Goal: Find specific page/section: Find specific page/section

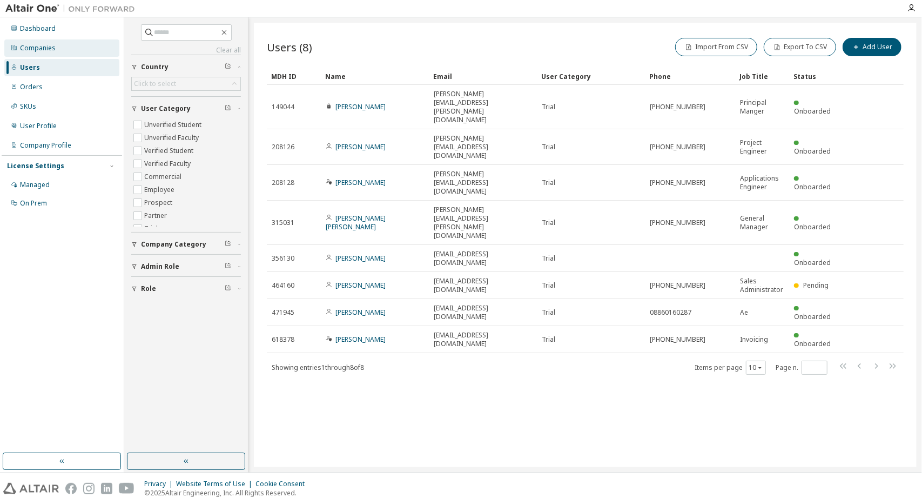
click at [19, 48] on div "Companies" at bounding box center [61, 47] width 115 height 17
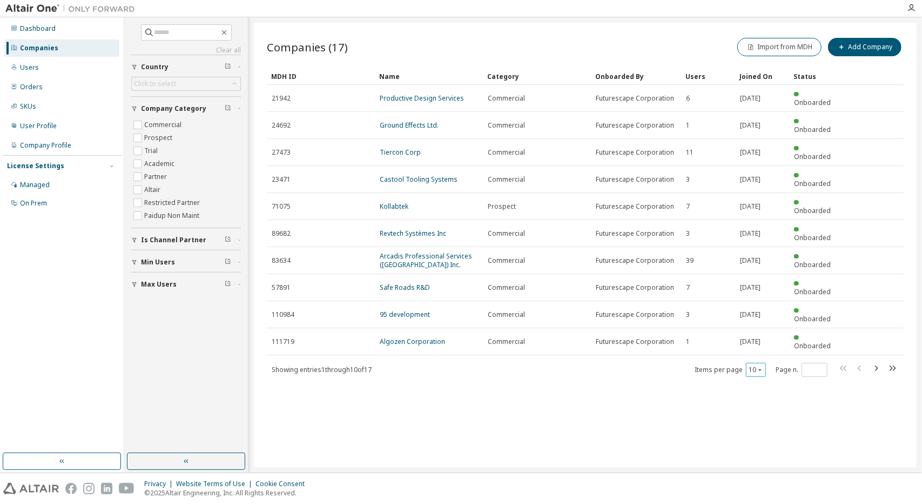
click at [762, 366] on icon "button" at bounding box center [760, 369] width 6 height 6
click at [768, 336] on div "30" at bounding box center [790, 331] width 86 height 13
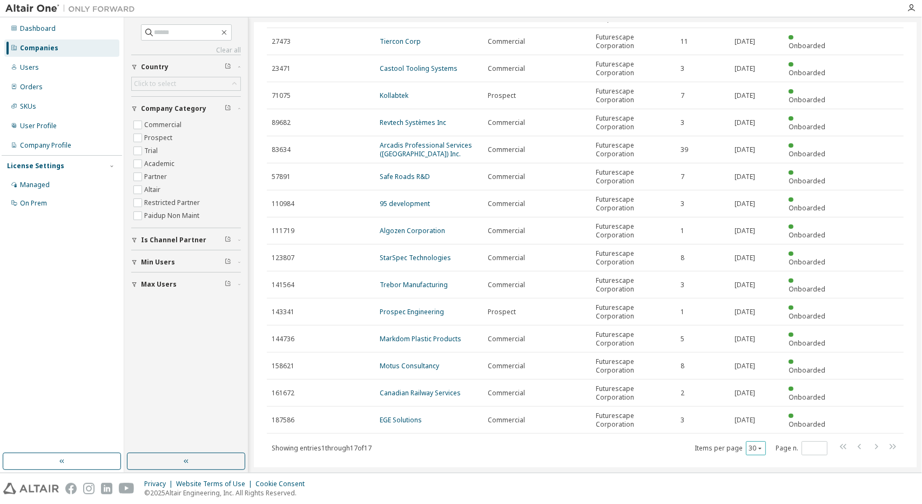
scroll to position [127, 0]
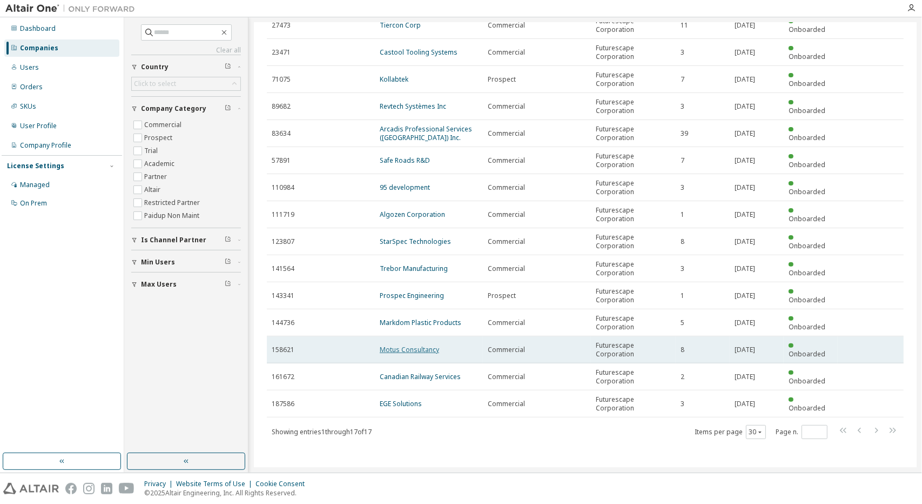
click at [421, 350] on link "Motus Consultancy" at bounding box center [409, 349] width 59 height 9
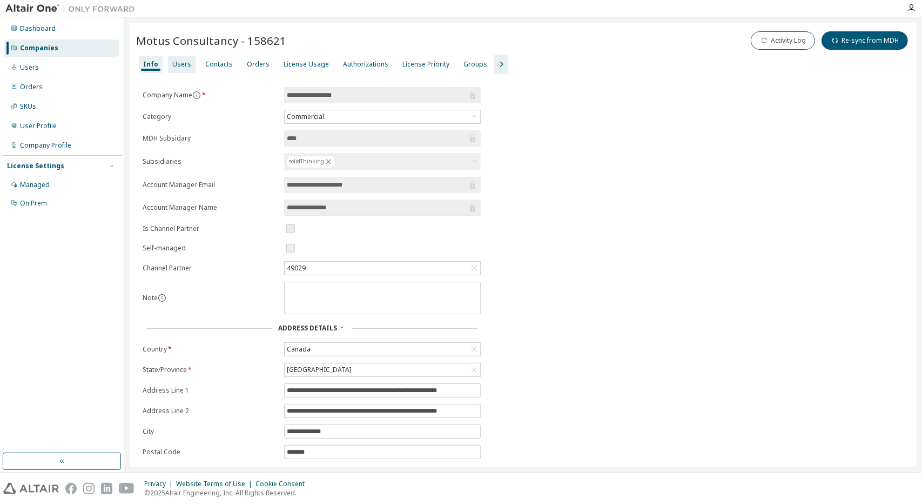
click at [177, 65] on div "Users" at bounding box center [181, 64] width 19 height 9
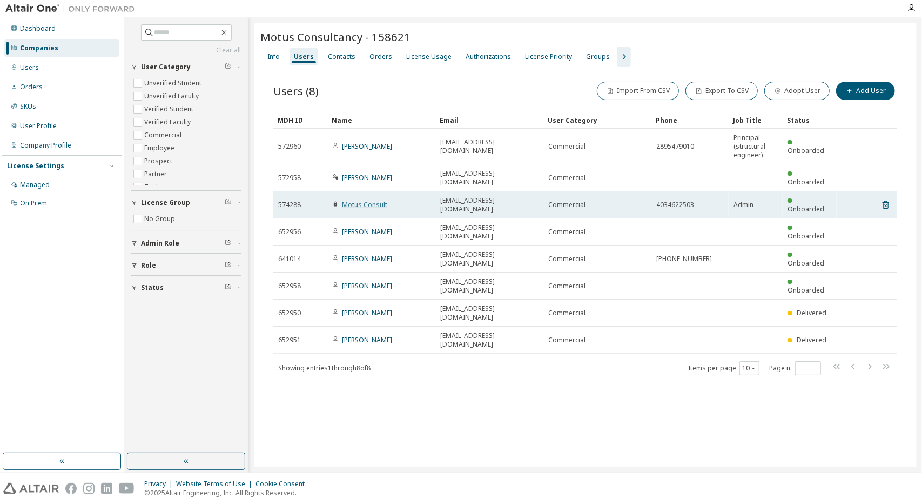
click at [364, 200] on link "Motus Consult" at bounding box center [364, 204] width 45 height 9
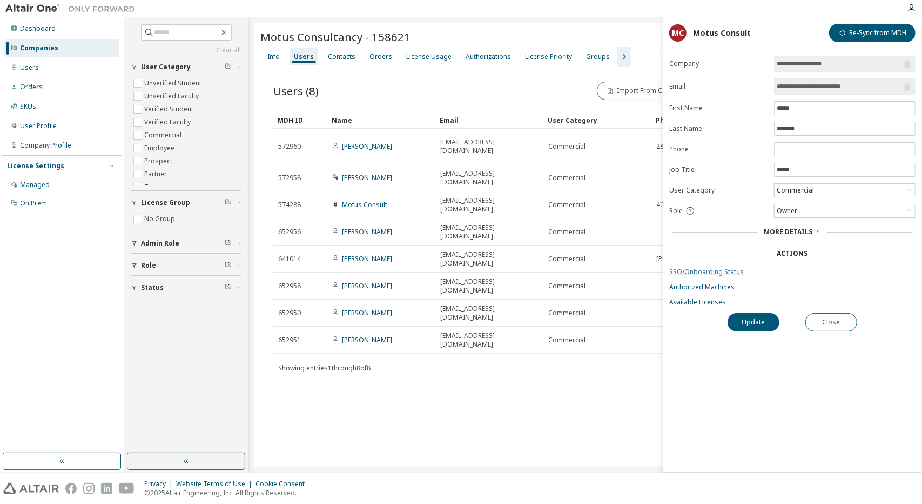
click at [709, 272] on link "SSO/Onboarding Status" at bounding box center [793, 271] width 246 height 9
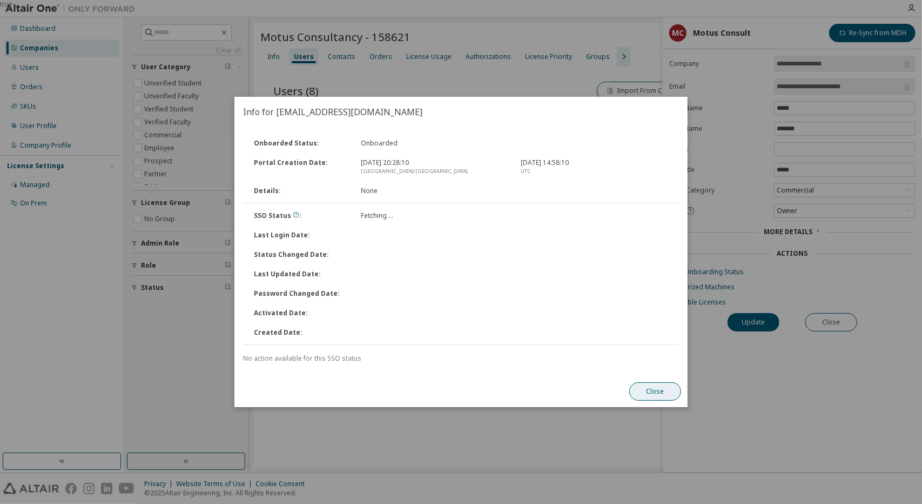
click at [639, 388] on button "Close" at bounding box center [656, 391] width 52 height 18
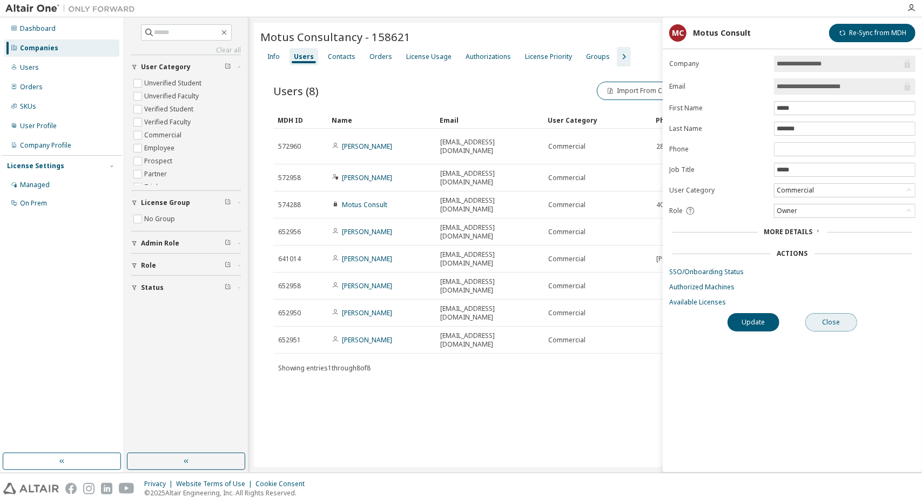
click at [825, 313] on button "Close" at bounding box center [832, 322] width 52 height 18
